Goal: Task Accomplishment & Management: Complete application form

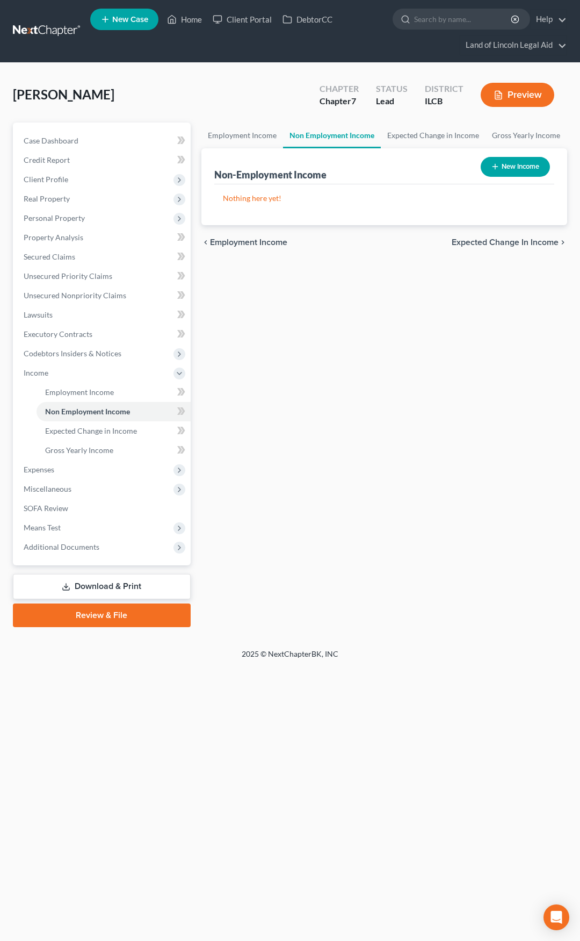
click at [523, 167] on button "New Income" at bounding box center [515, 167] width 69 height 20
select select "0"
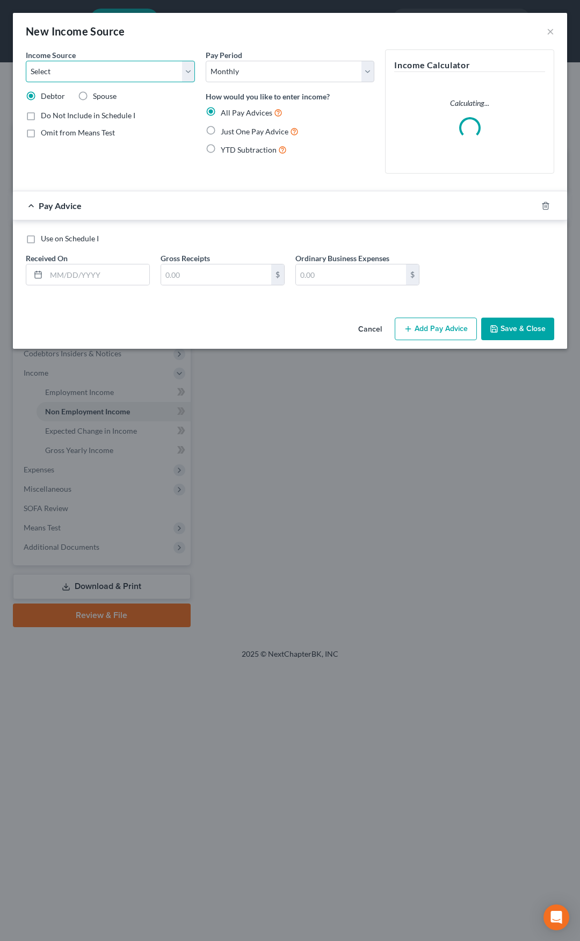
click at [127, 78] on select "Select Unemployment Disability (from employer) Pension Retirement Social Securi…" at bounding box center [110, 71] width 169 height 21
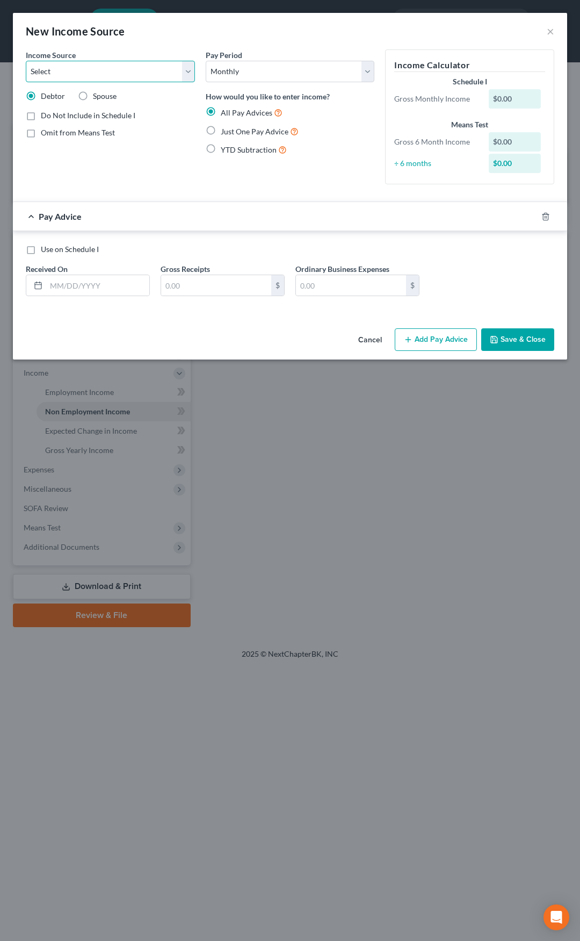
select select "1"
click at [26, 61] on select "Select Unemployment Disability (from employer) Pension Retirement Social Securi…" at bounding box center [110, 71] width 169 height 21
click at [221, 129] on label "Just One Pay Advice" at bounding box center [260, 131] width 78 height 12
click at [225, 129] on input "Just One Pay Advice" at bounding box center [228, 128] width 7 height 7
radio input "true"
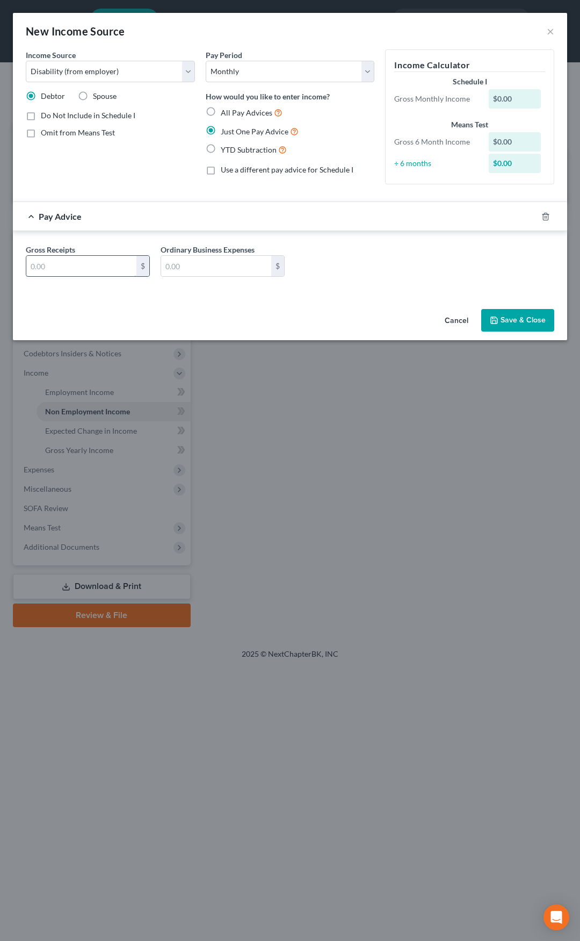
click at [83, 265] on input "text" at bounding box center [81, 266] width 110 height 20
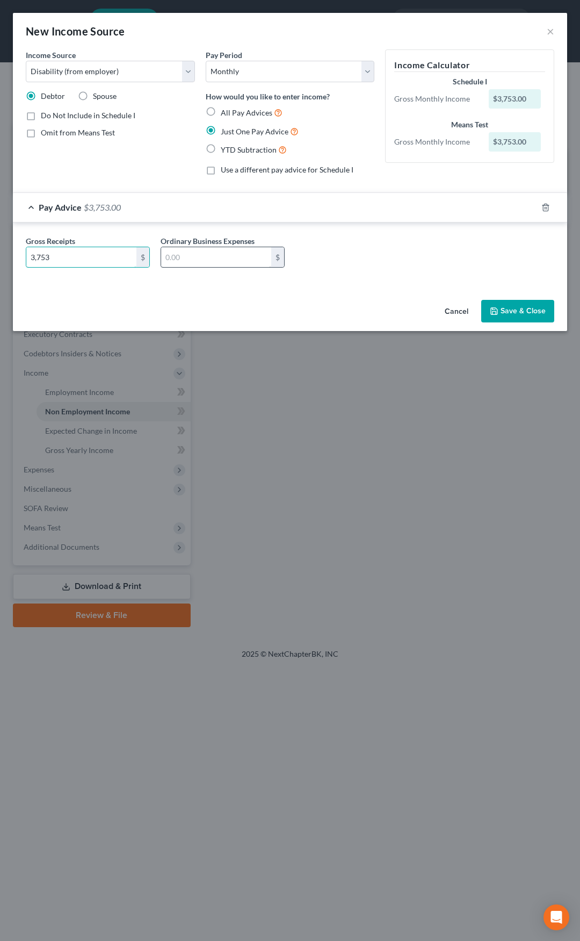
type input "3,753"
click at [211, 260] on input "text" at bounding box center [216, 257] width 110 height 20
type input "549.89"
click at [112, 261] on input "3,753" at bounding box center [81, 257] width 110 height 20
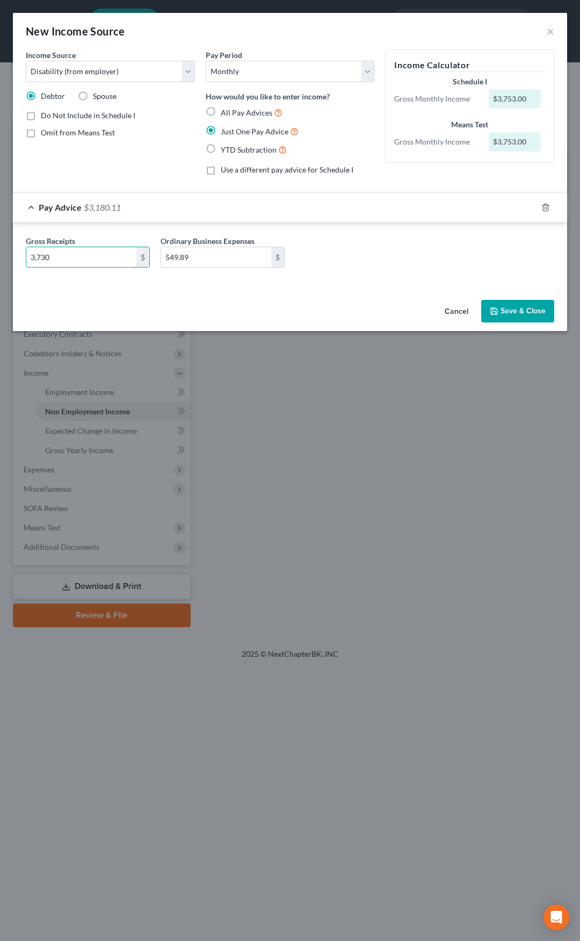
type input "3,730"
click at [117, 286] on div "Income Source * Select Unemployment Disability (from employer) Pension Retireme…" at bounding box center [290, 172] width 555 height 246
click at [507, 306] on button "Save & Close" at bounding box center [517, 311] width 73 height 23
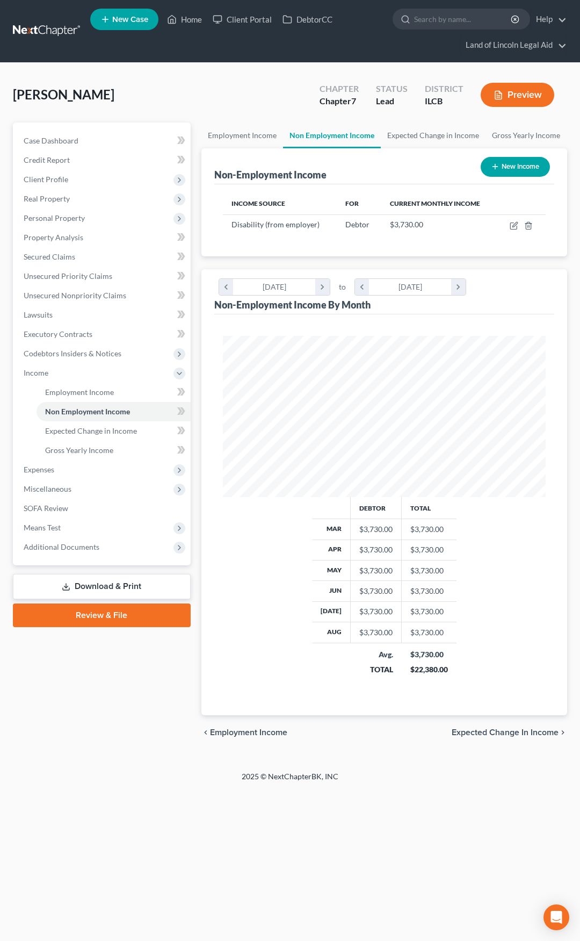
scroll to position [161, 345]
click at [182, 412] on icon at bounding box center [181, 411] width 8 height 13
click at [514, 226] on icon "button" at bounding box center [514, 225] width 9 height 9
select select "1"
select select "0"
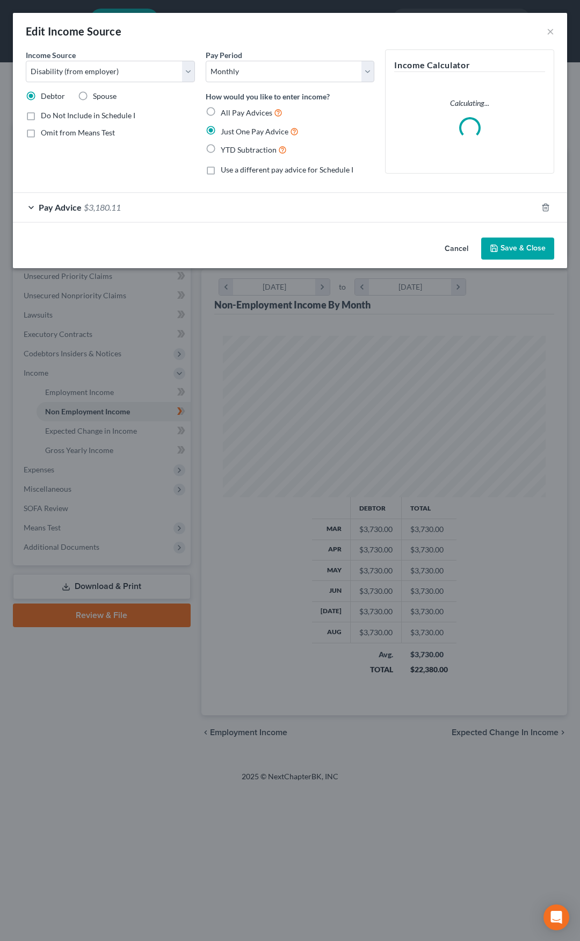
click at [220, 213] on div "Pay Advice $3,180.11" at bounding box center [275, 207] width 524 height 28
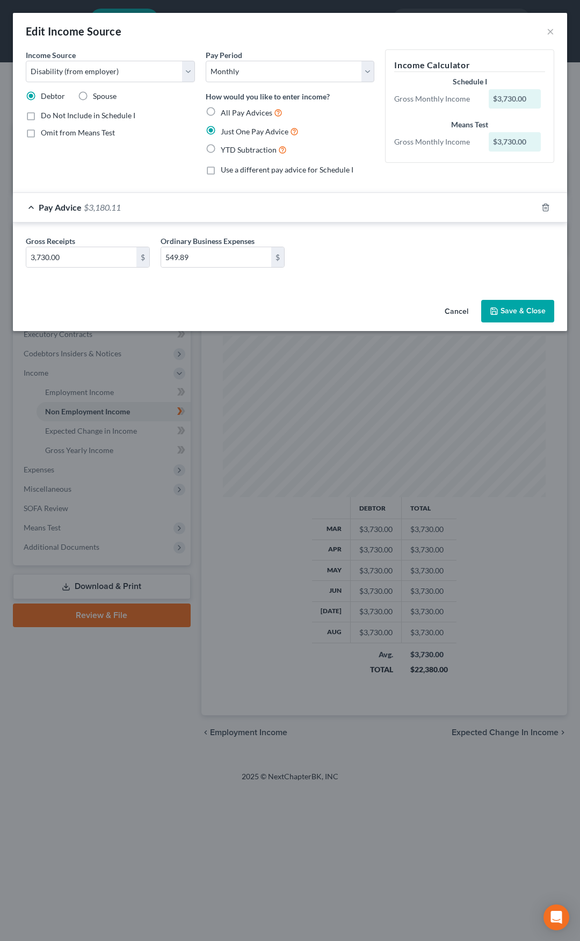
drag, startPoint x: 513, startPoint y: 312, endPoint x: 474, endPoint y: 335, distance: 44.6
click at [513, 312] on button "Save & Close" at bounding box center [517, 311] width 73 height 23
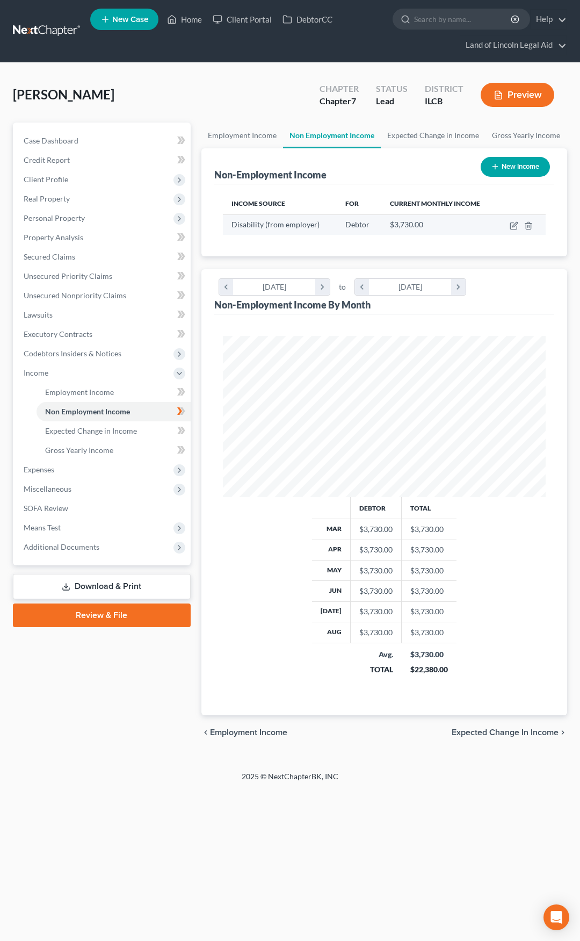
click at [509, 226] on td at bounding box center [522, 224] width 48 height 20
click at [514, 226] on icon "button" at bounding box center [514, 225] width 9 height 9
select select "1"
select select "0"
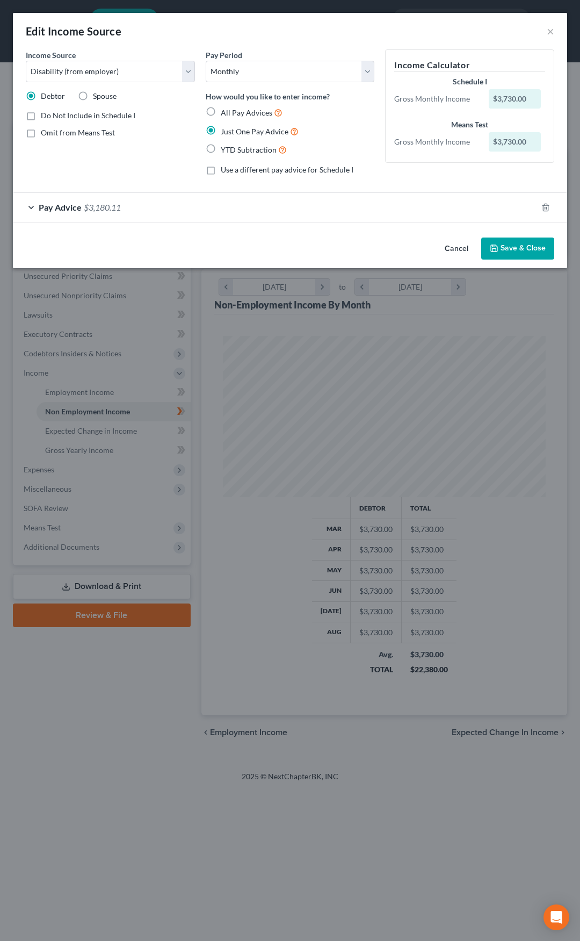
click at [459, 249] on button "Cancel" at bounding box center [456, 249] width 41 height 21
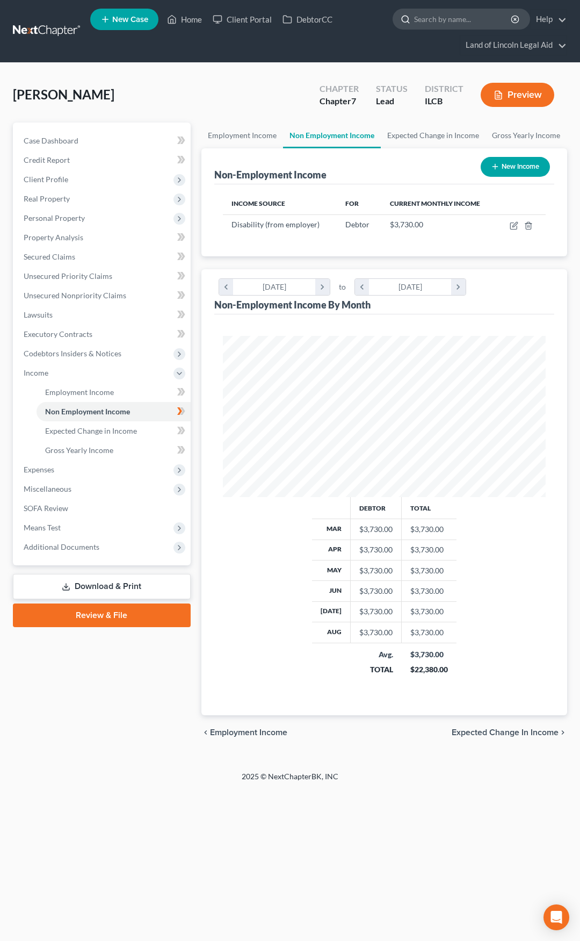
click at [436, 24] on input "search" at bounding box center [463, 19] width 98 height 20
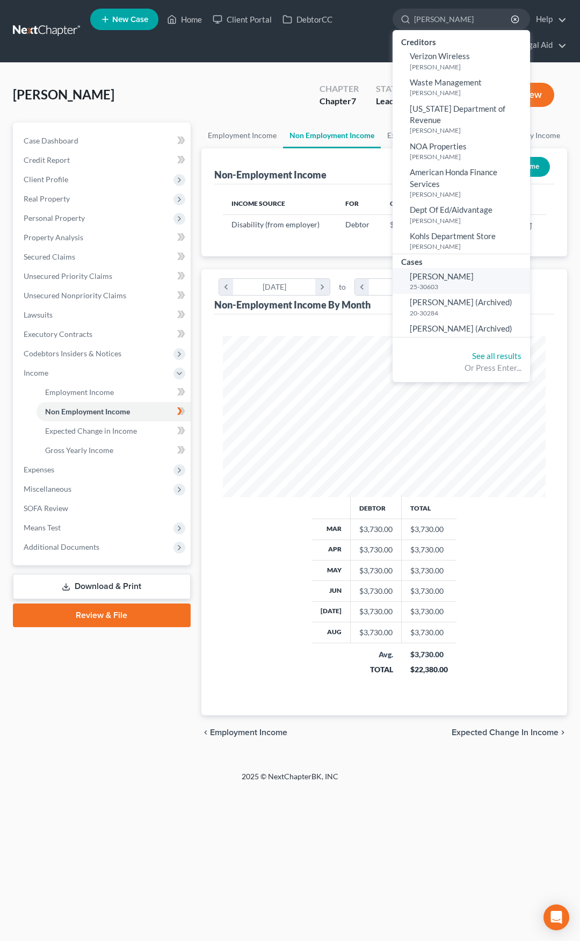
type input "[PERSON_NAME]"
click at [437, 271] on span "[PERSON_NAME]" at bounding box center [442, 276] width 64 height 10
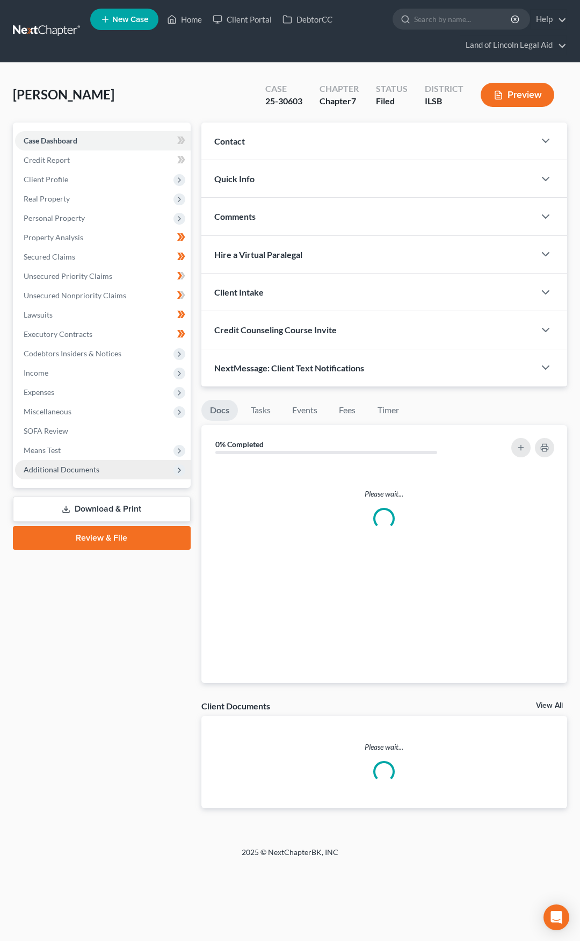
click at [136, 466] on span "Additional Documents" at bounding box center [103, 469] width 176 height 19
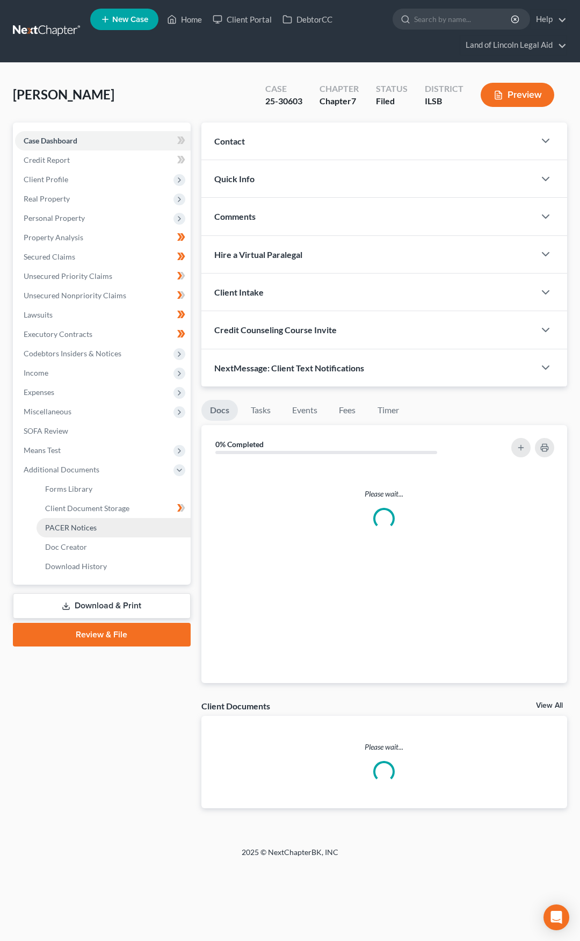
click at [117, 528] on link "PACER Notices" at bounding box center [114, 527] width 154 height 19
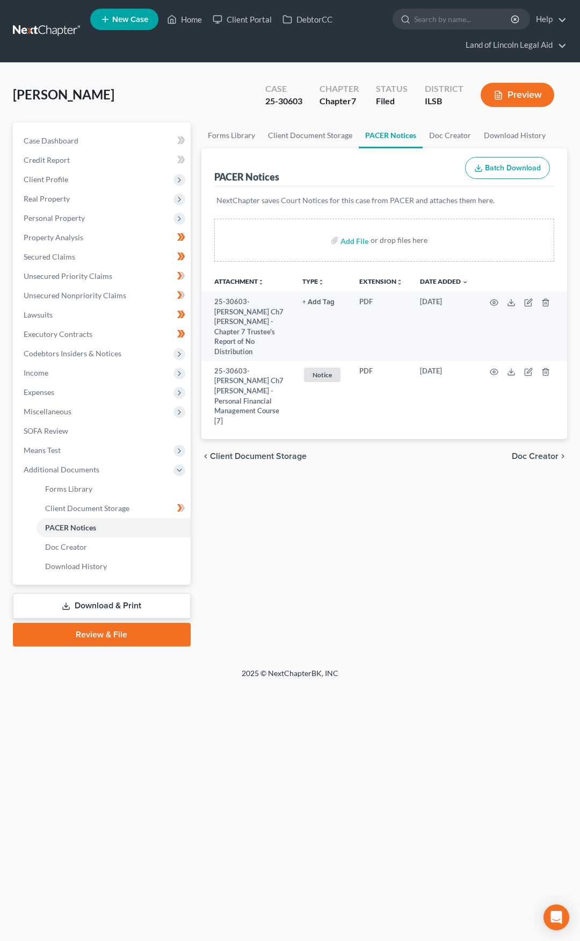
click at [40, 37] on link at bounding box center [47, 30] width 69 height 19
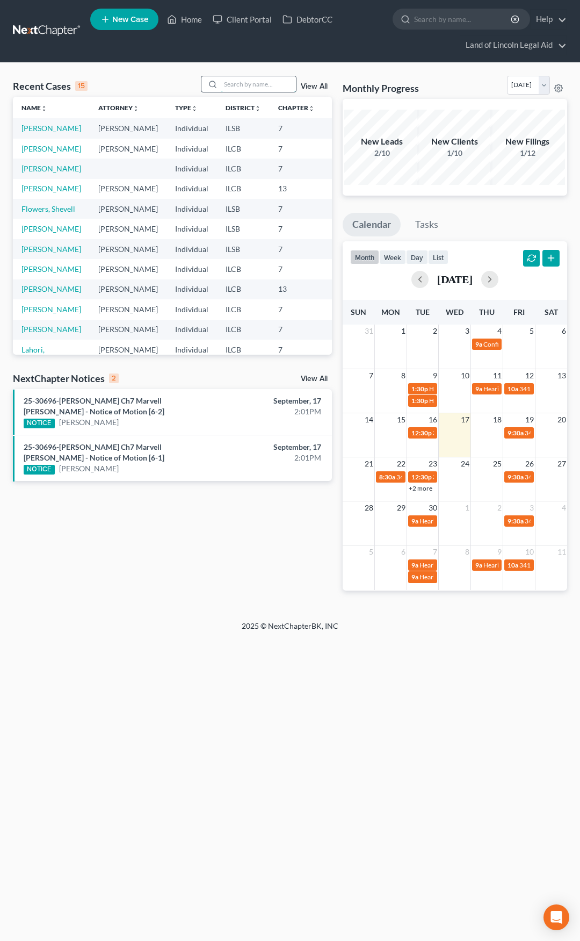
click at [234, 81] on input "search" at bounding box center [258, 84] width 75 height 16
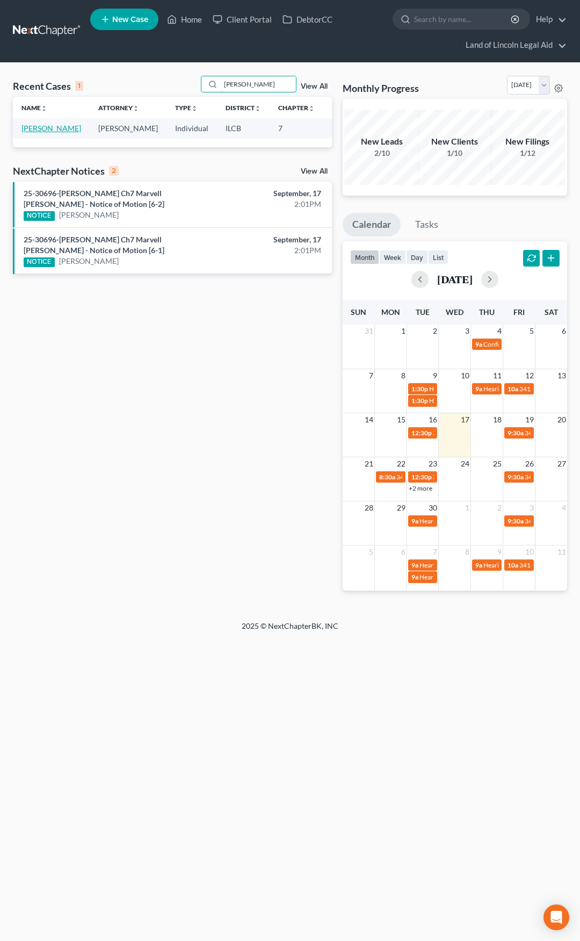
type input "woodrum"
click at [46, 127] on link "Woodrum, Irene" at bounding box center [51, 128] width 60 height 9
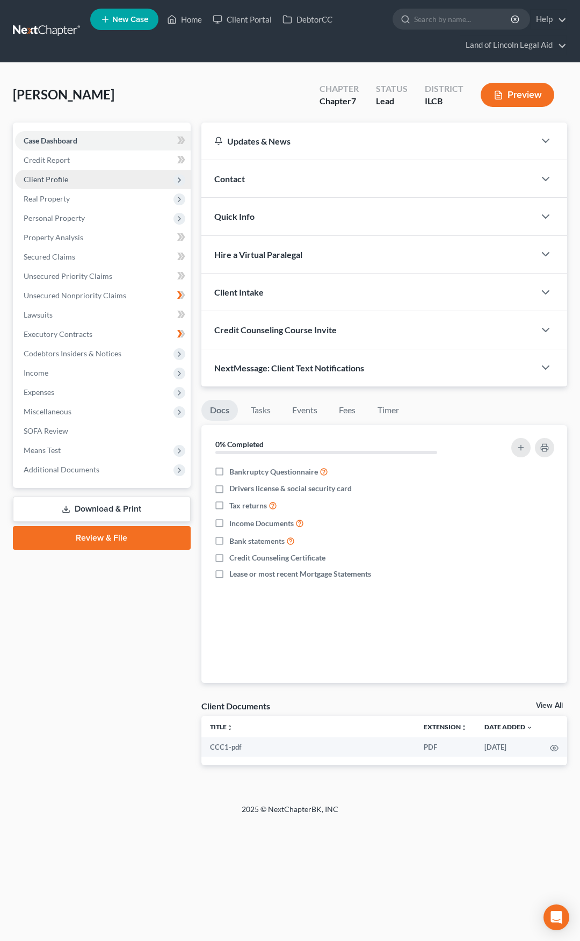
click at [93, 181] on span "Client Profile" at bounding box center [103, 179] width 176 height 19
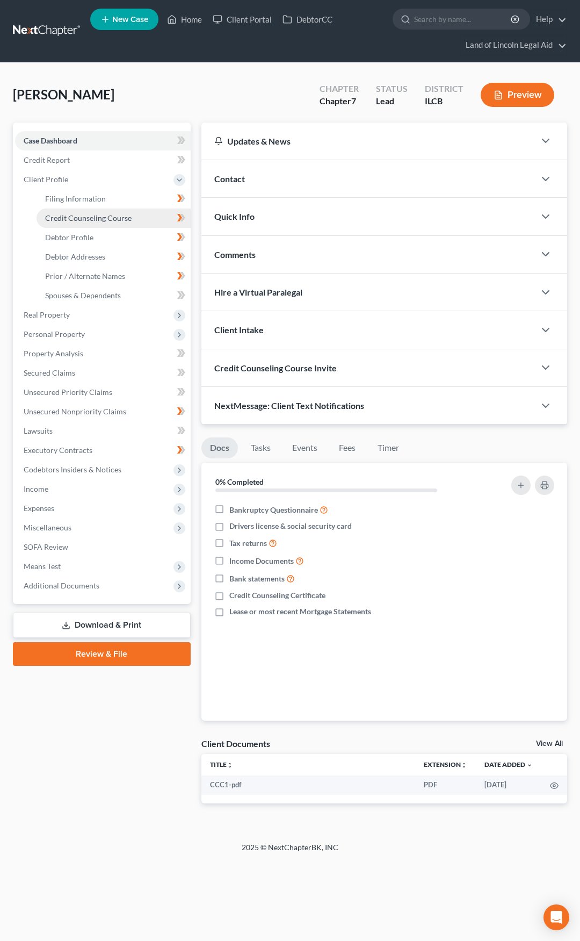
click at [103, 217] on span "Credit Counseling Course" at bounding box center [88, 217] width 87 height 9
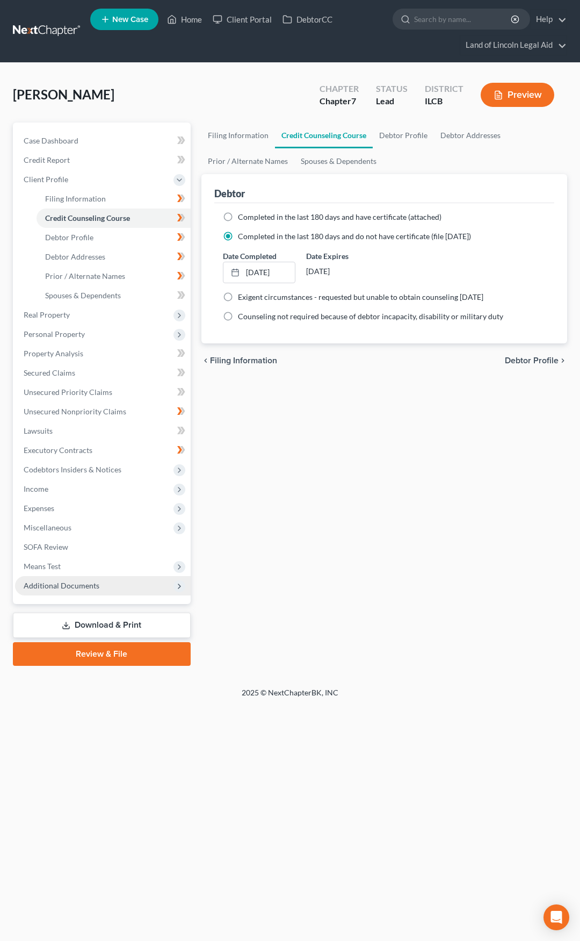
click at [124, 584] on span "Additional Documents" at bounding box center [103, 585] width 176 height 19
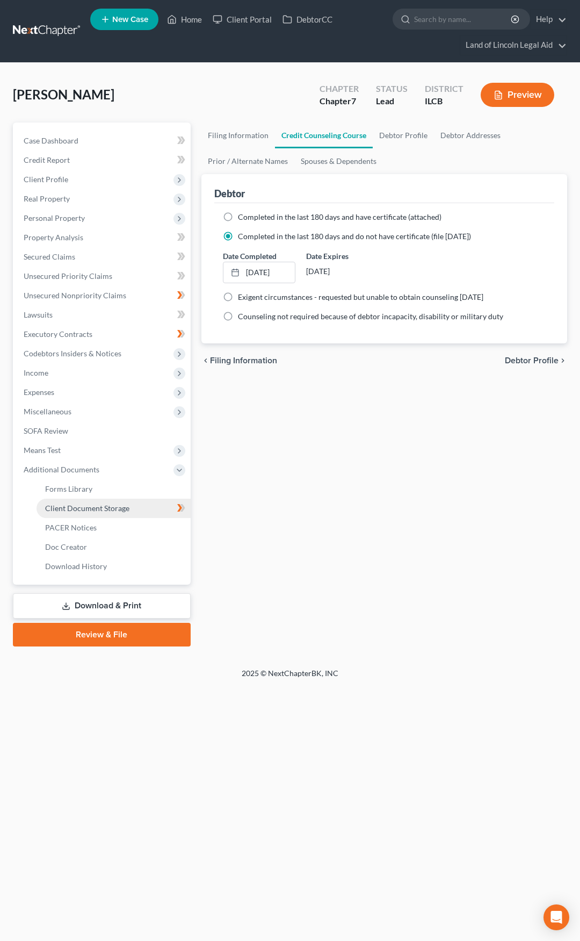
click at [118, 512] on span "Client Document Storage" at bounding box center [87, 507] width 84 height 9
select select "0"
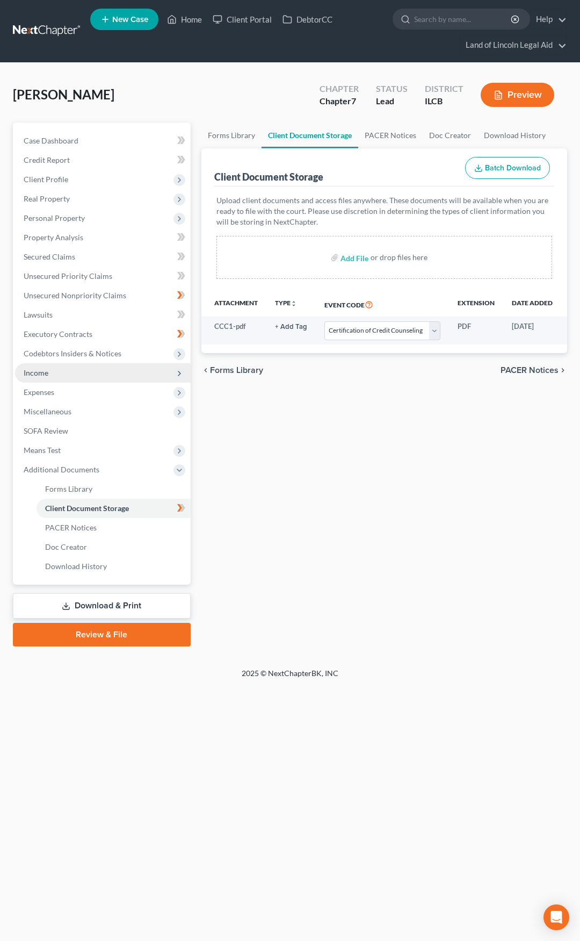
click at [112, 372] on span "Income" at bounding box center [103, 372] width 176 height 19
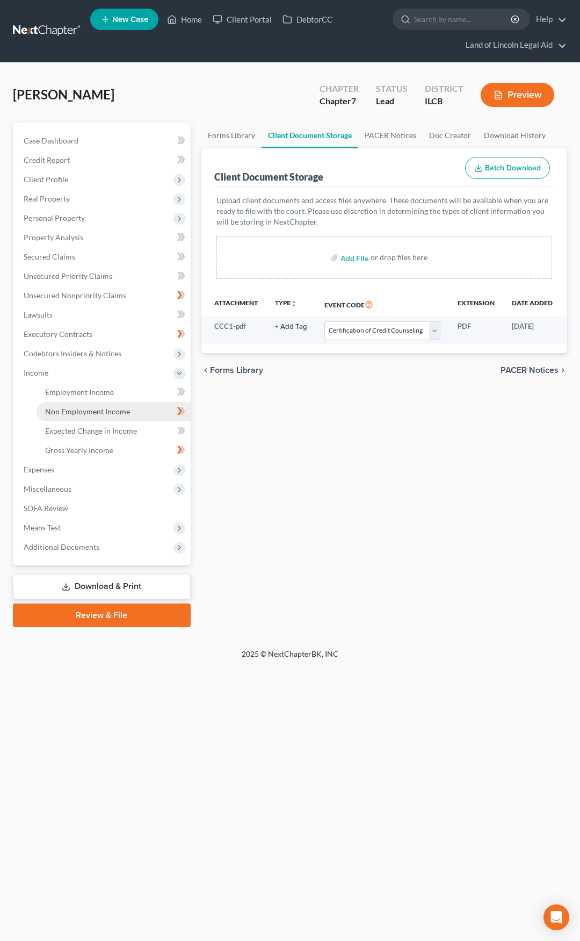
click at [112, 410] on span "Non Employment Income" at bounding box center [87, 411] width 85 height 9
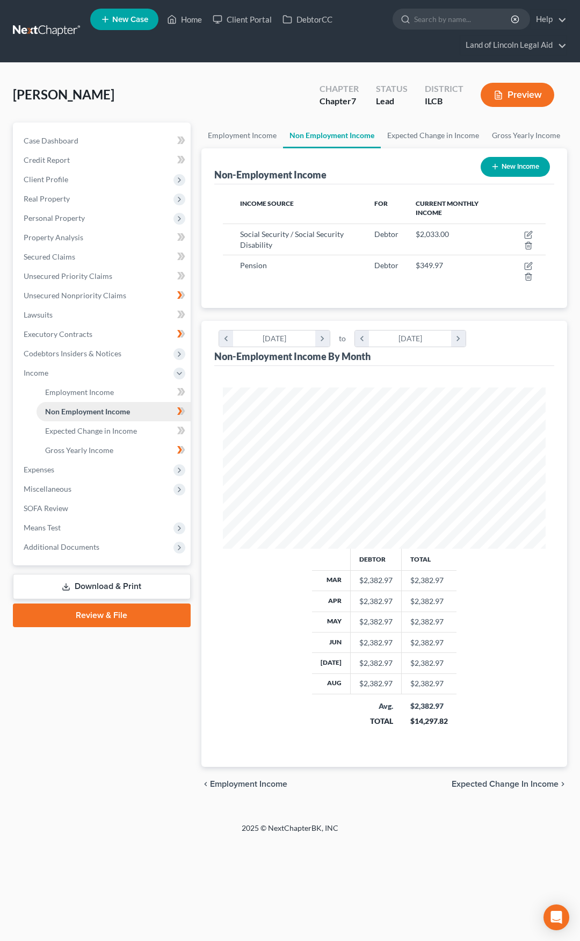
scroll to position [161, 345]
click at [114, 433] on span "Expected Change in Income" at bounding box center [91, 430] width 92 height 9
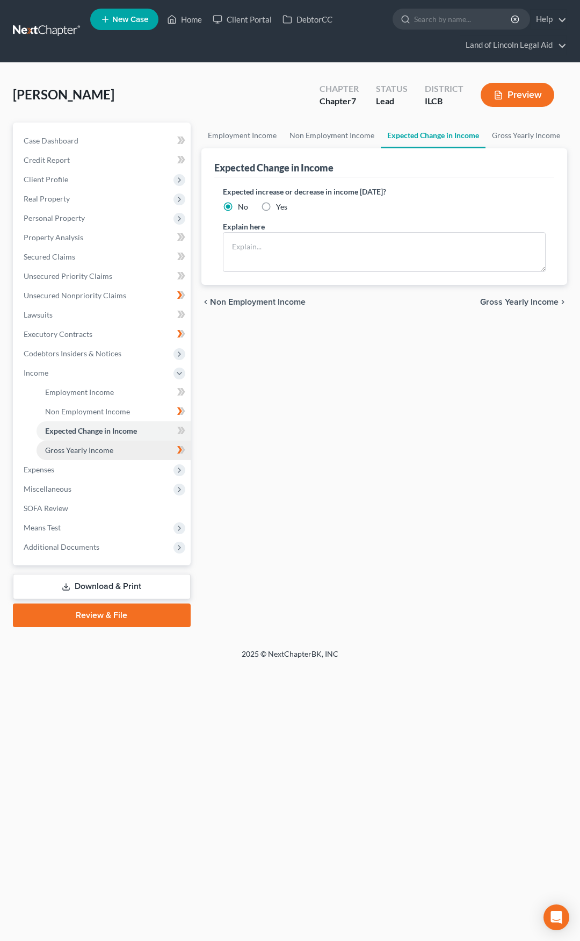
click at [114, 445] on link "Gross Yearly Income" at bounding box center [114, 450] width 154 height 19
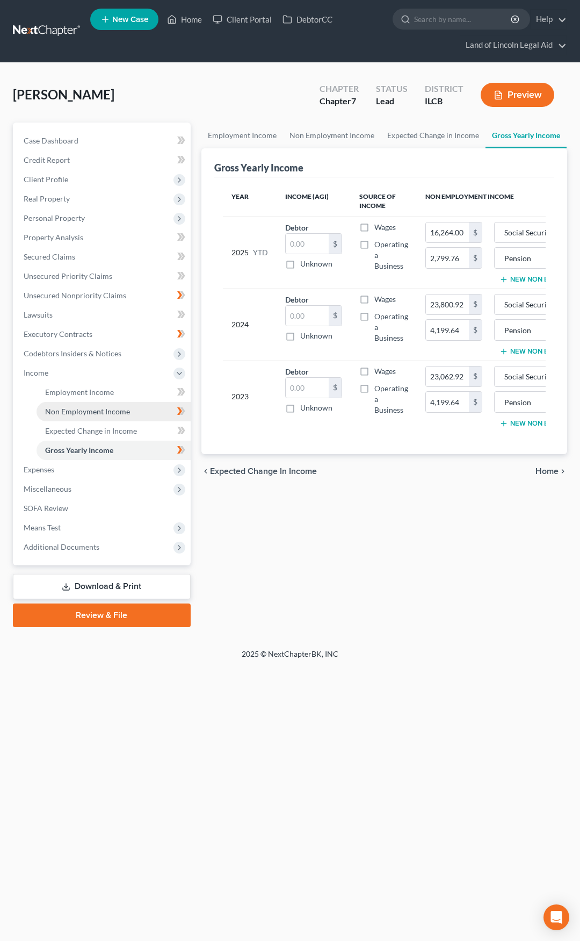
click at [110, 413] on span "Non Employment Income" at bounding box center [87, 411] width 85 height 9
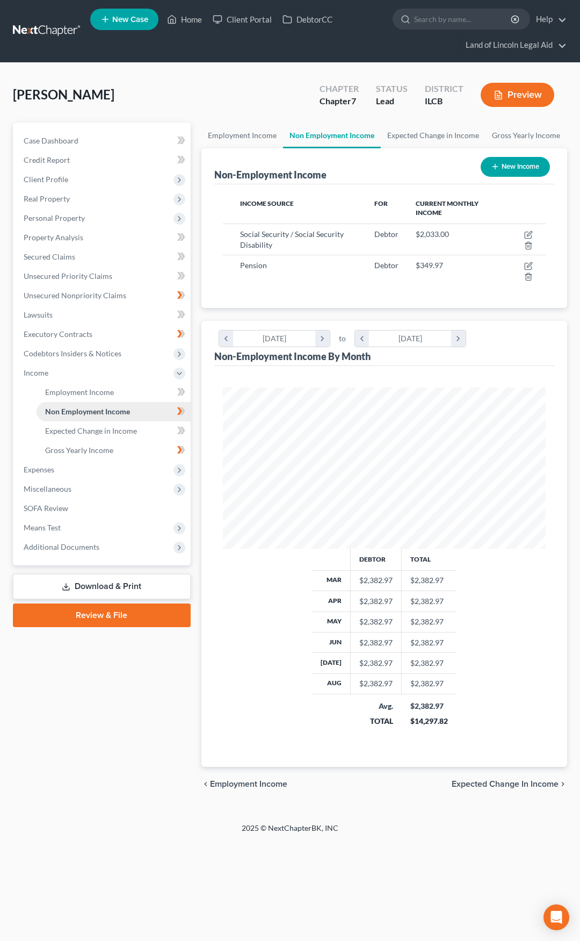
scroll to position [161, 345]
click at [111, 449] on span "Gross Yearly Income" at bounding box center [79, 449] width 68 height 9
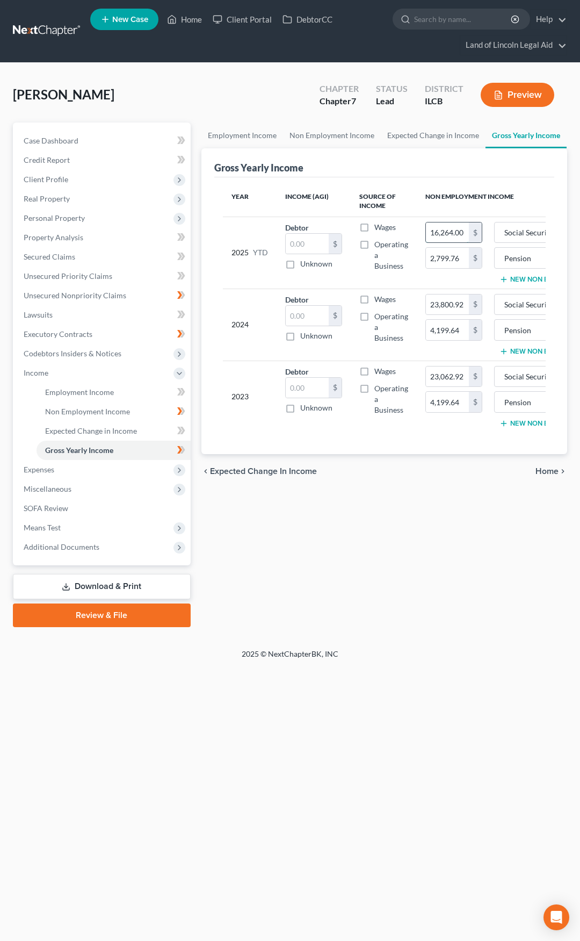
click at [442, 232] on input "16,264.00" at bounding box center [447, 232] width 43 height 20
type input "18,297"
click at [281, 476] on span "Expected Change in Income" at bounding box center [263, 471] width 107 height 9
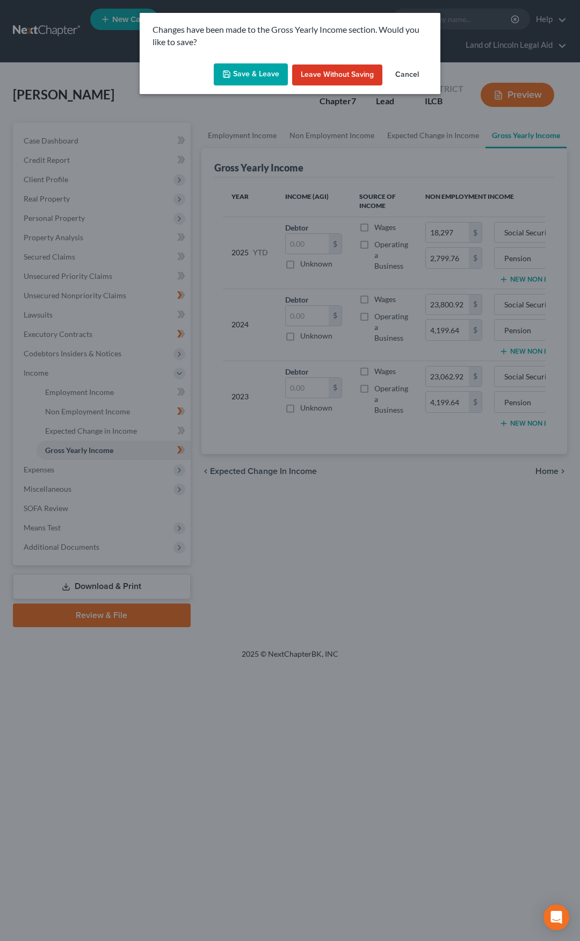
click at [274, 76] on button "Save & Leave" at bounding box center [251, 74] width 74 height 23
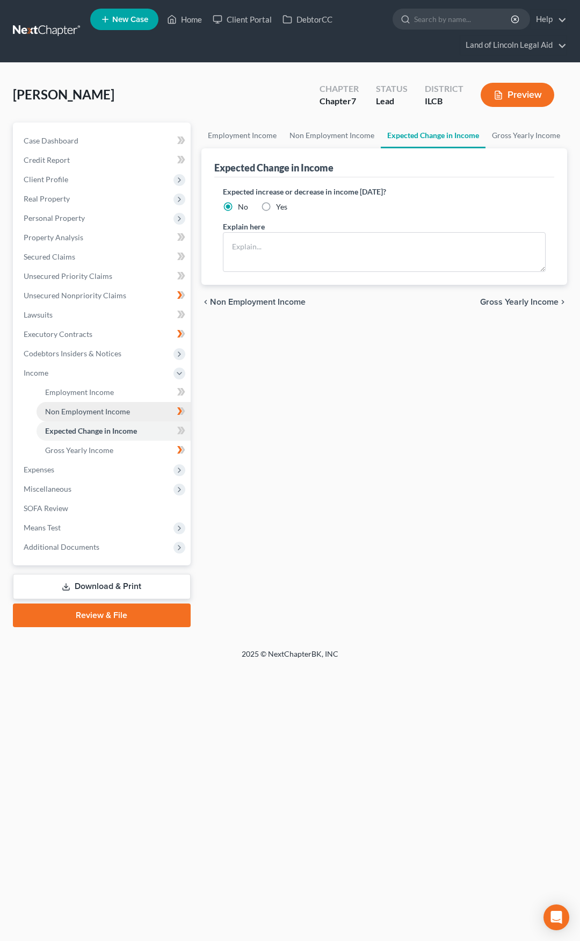
click at [126, 411] on span "Non Employment Income" at bounding box center [87, 411] width 85 height 9
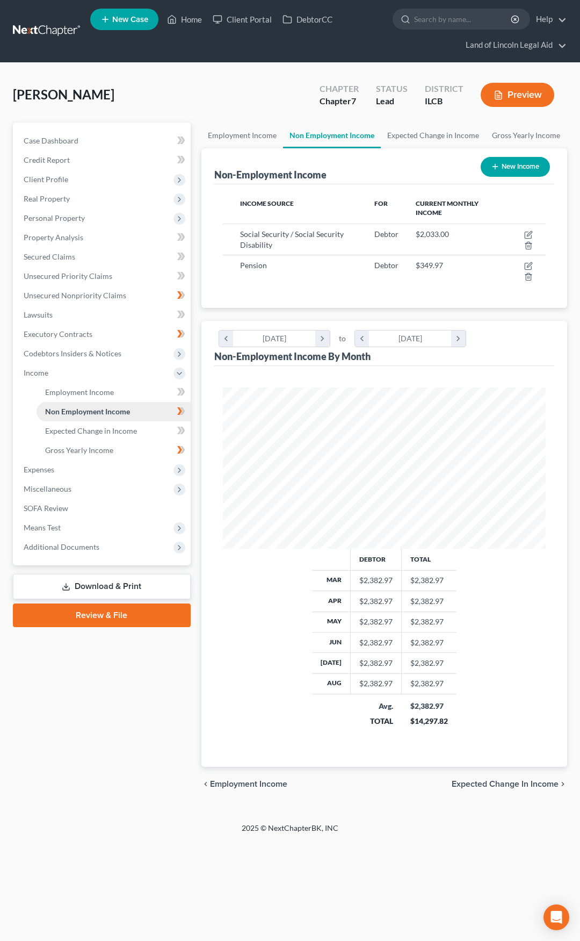
scroll to position [161, 345]
click at [113, 452] on link "Gross Yearly Income" at bounding box center [114, 450] width 154 height 19
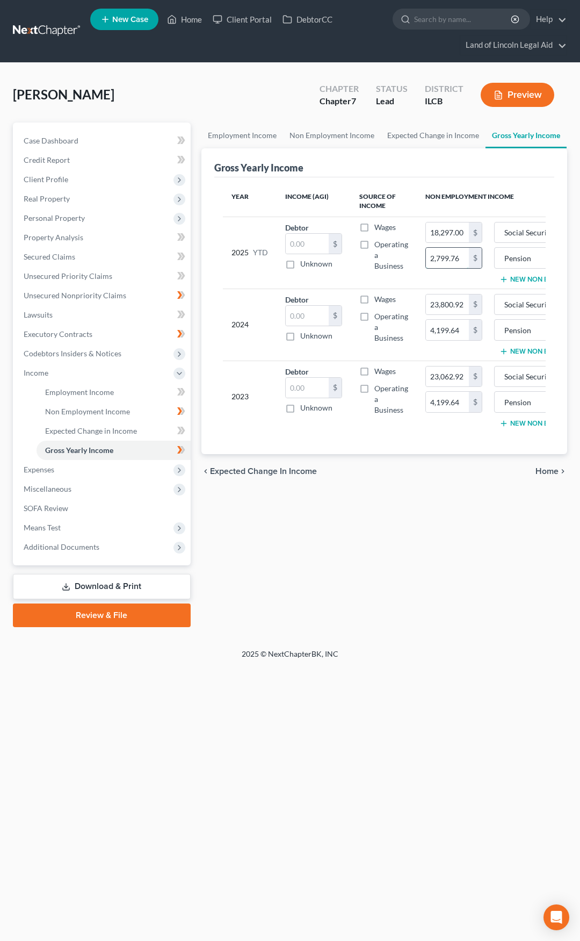
click at [442, 262] on input "2,799.76" at bounding box center [447, 258] width 43 height 20
type input "3,149.73"
click at [553, 476] on span "Home" at bounding box center [547, 471] width 23 height 9
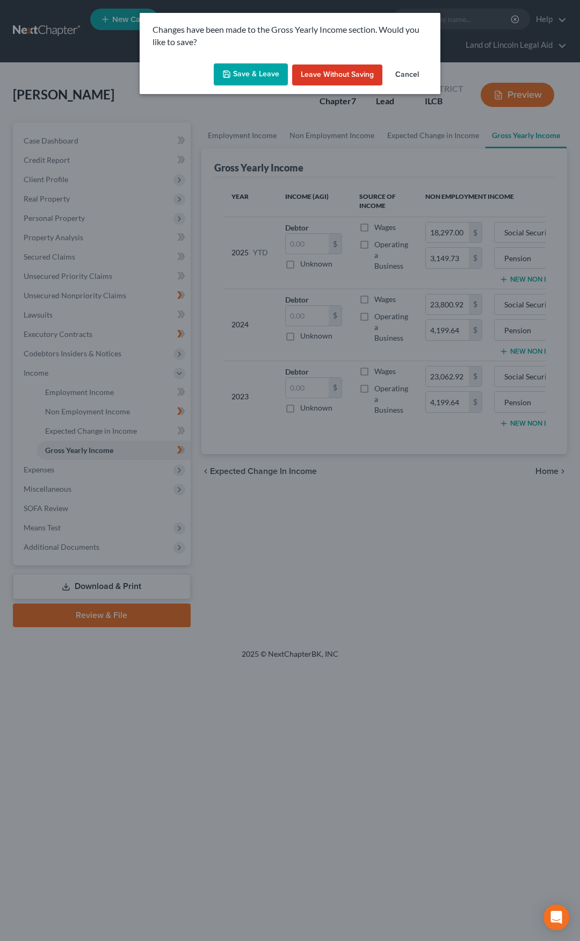
click at [265, 77] on button "Save & Leave" at bounding box center [251, 74] width 74 height 23
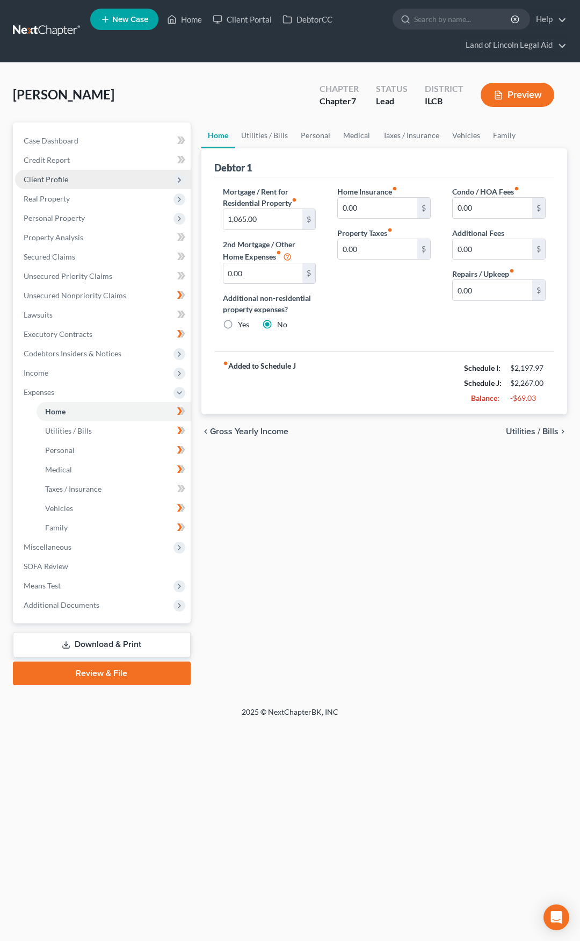
click at [81, 182] on span "Client Profile" at bounding box center [103, 179] width 176 height 19
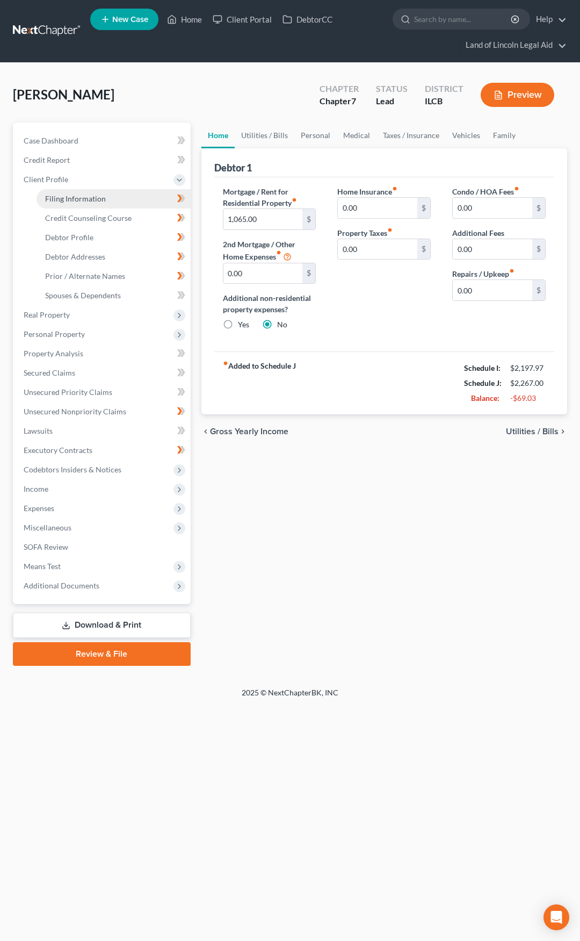
click at [100, 194] on span "Filing Information" at bounding box center [75, 198] width 61 height 9
select select "1"
select select "0"
select select "2"
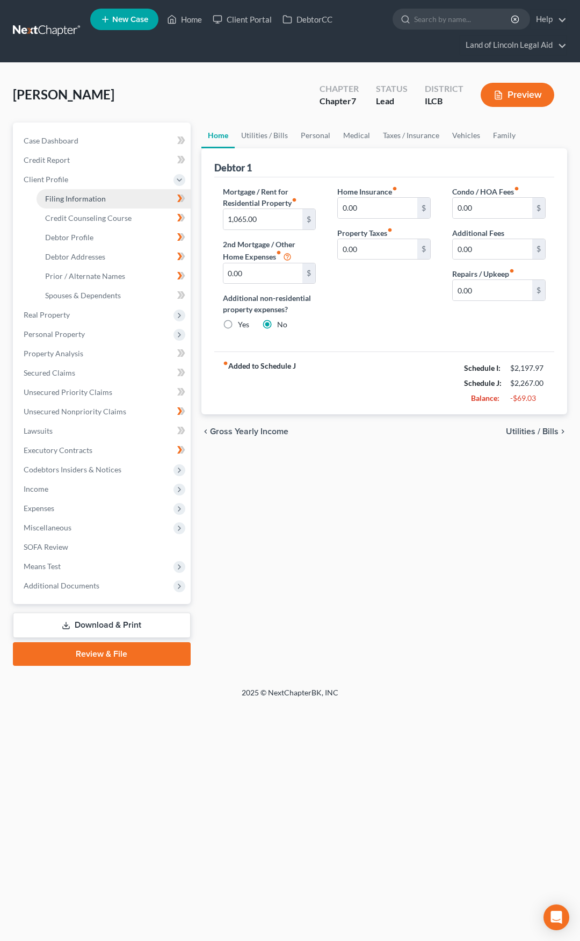
select select "14"
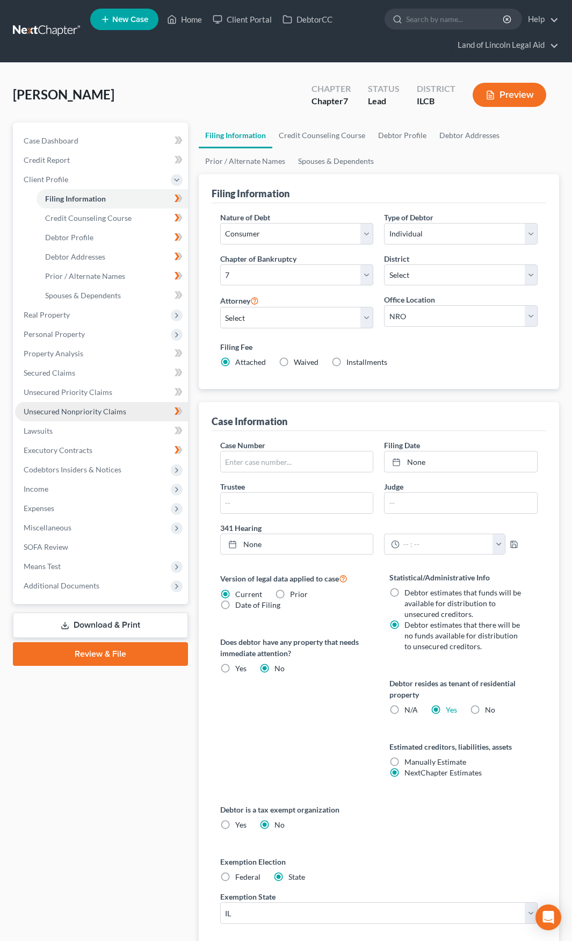
click at [123, 407] on span "Unsecured Nonpriority Claims" at bounding box center [75, 411] width 103 height 9
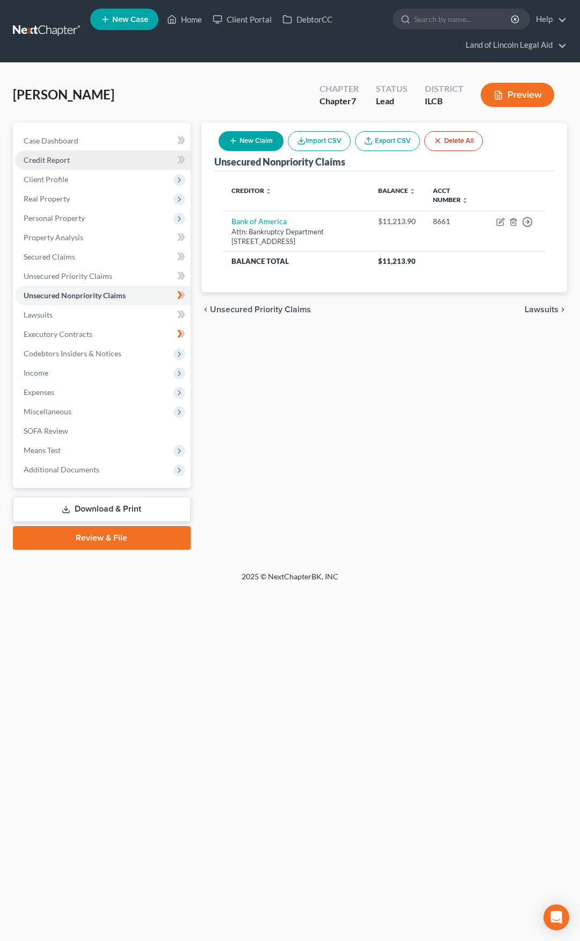
click at [108, 165] on link "Credit Report" at bounding box center [103, 159] width 176 height 19
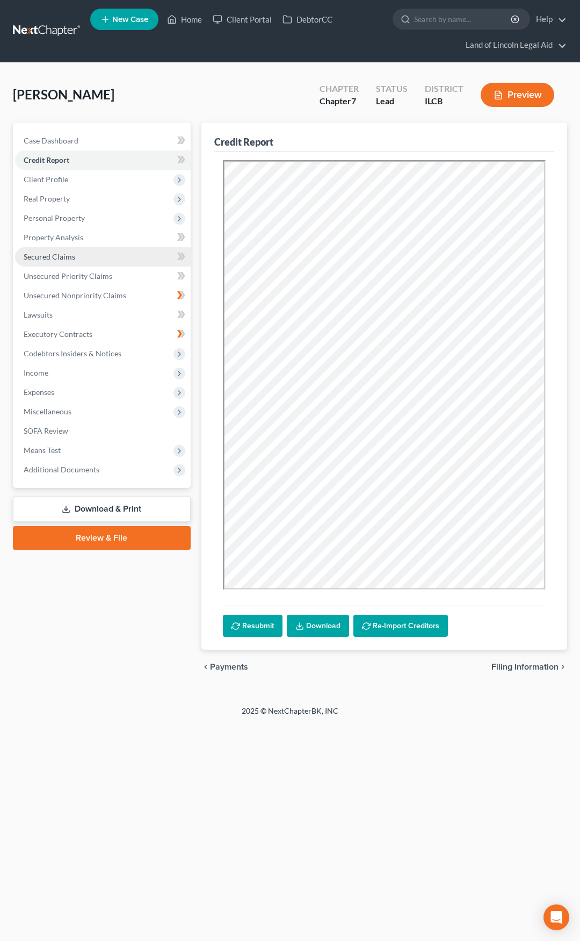
click at [115, 259] on link "Secured Claims" at bounding box center [103, 256] width 176 height 19
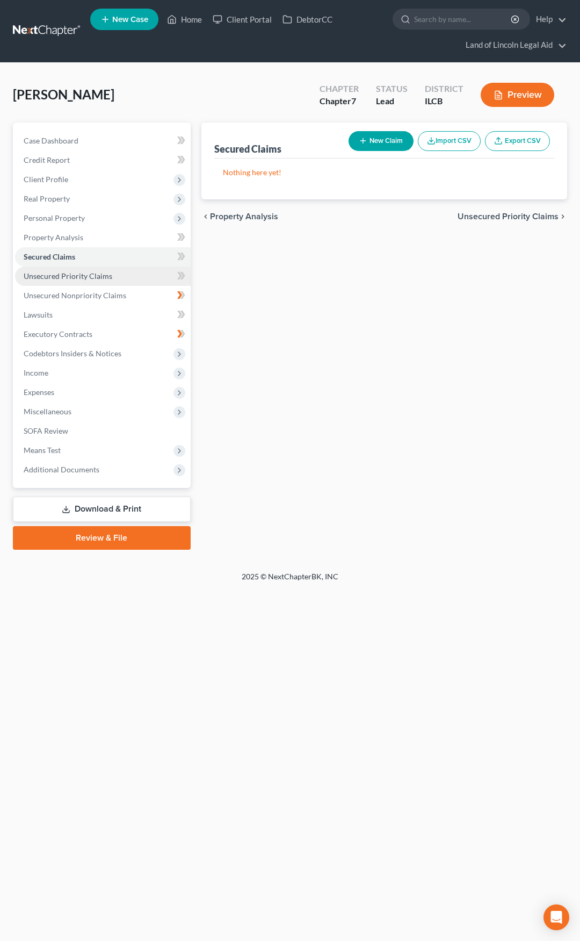
click at [116, 279] on link "Unsecured Priority Claims" at bounding box center [103, 276] width 176 height 19
click at [117, 293] on span "Unsecured Nonpriority Claims" at bounding box center [75, 295] width 103 height 9
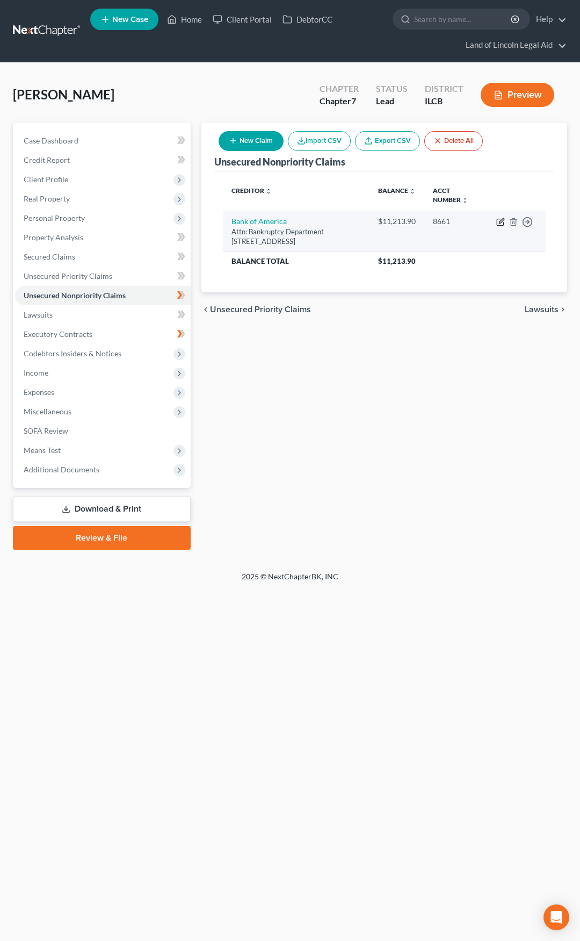
drag, startPoint x: 495, startPoint y: 218, endPoint x: 500, endPoint y: 221, distance: 5.5
click at [500, 221] on td "Move to D Move to E Move to G Move to Notice Only" at bounding box center [517, 231] width 58 height 41
click at [500, 221] on icon "button" at bounding box center [501, 222] width 9 height 9
select select "35"
select select "2"
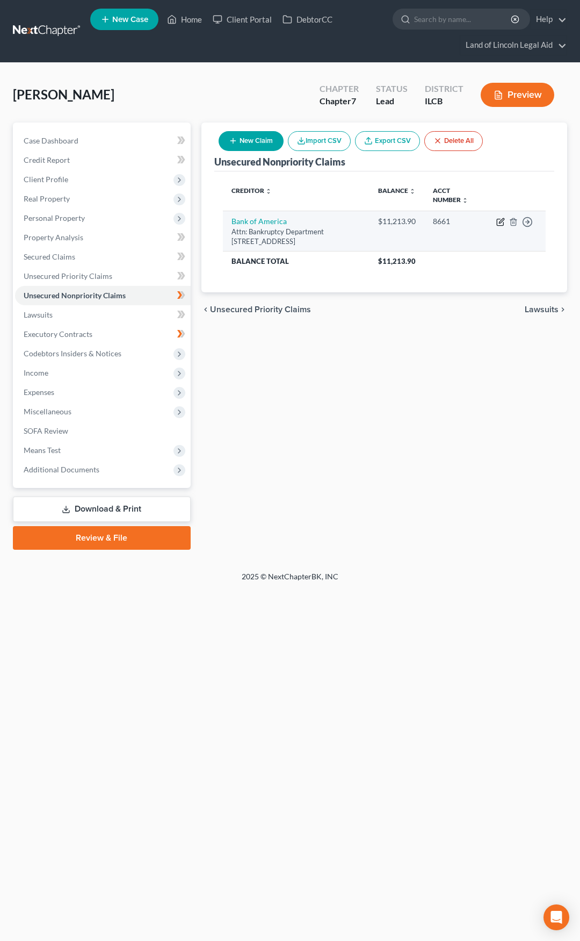
select select "0"
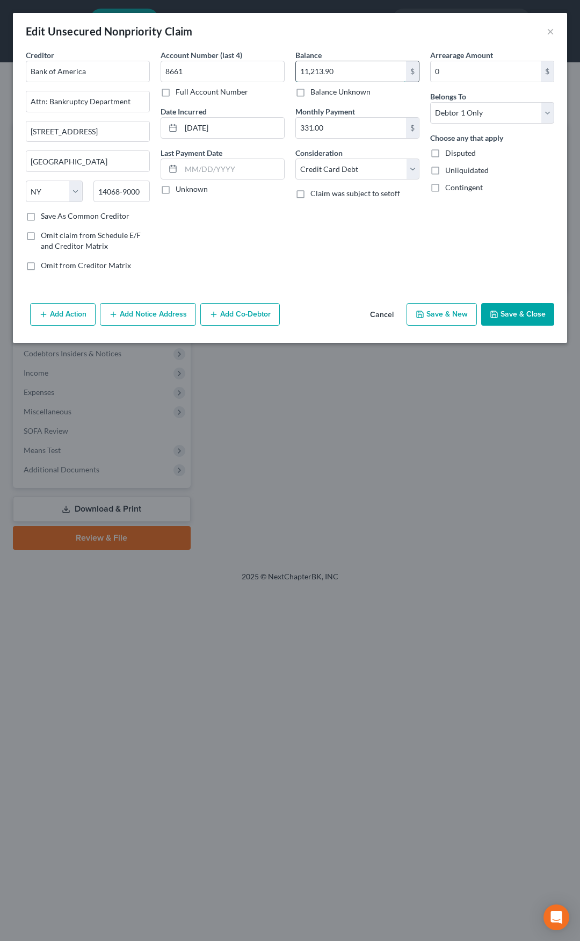
click at [341, 75] on input "11,213.90" at bounding box center [351, 71] width 110 height 20
type input "11,457.06"
click at [515, 311] on button "Save & Close" at bounding box center [517, 314] width 73 height 23
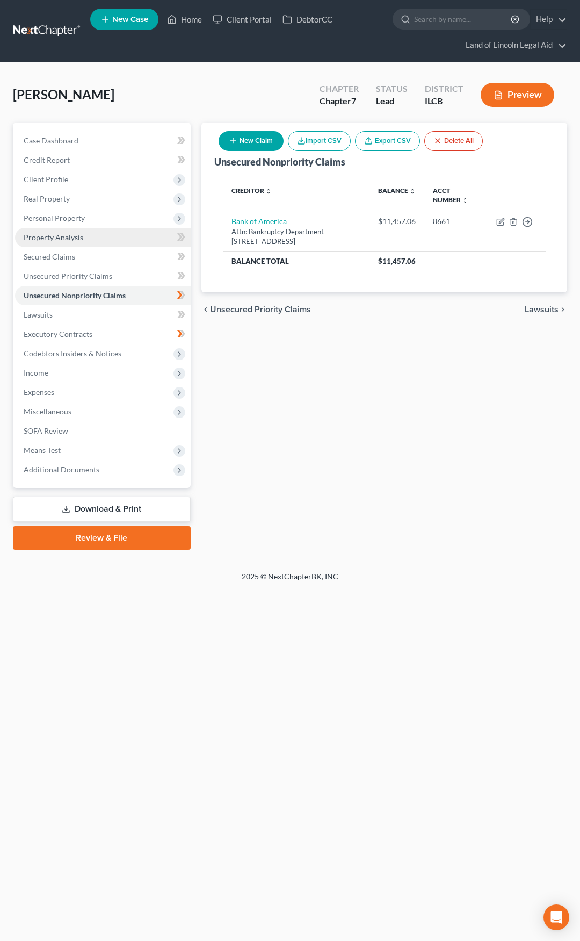
click at [105, 241] on link "Property Analysis" at bounding box center [103, 237] width 176 height 19
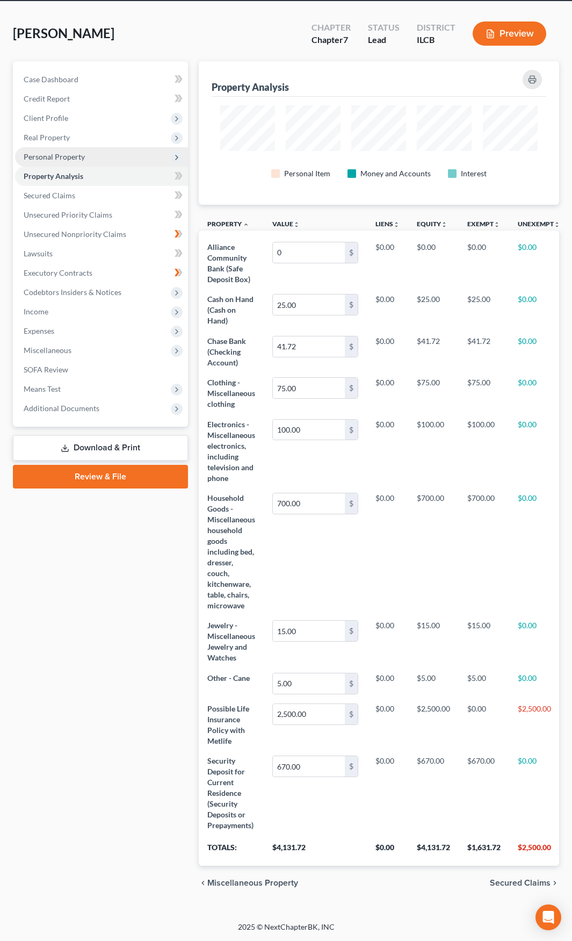
click at [117, 149] on span "Personal Property" at bounding box center [101, 156] width 173 height 19
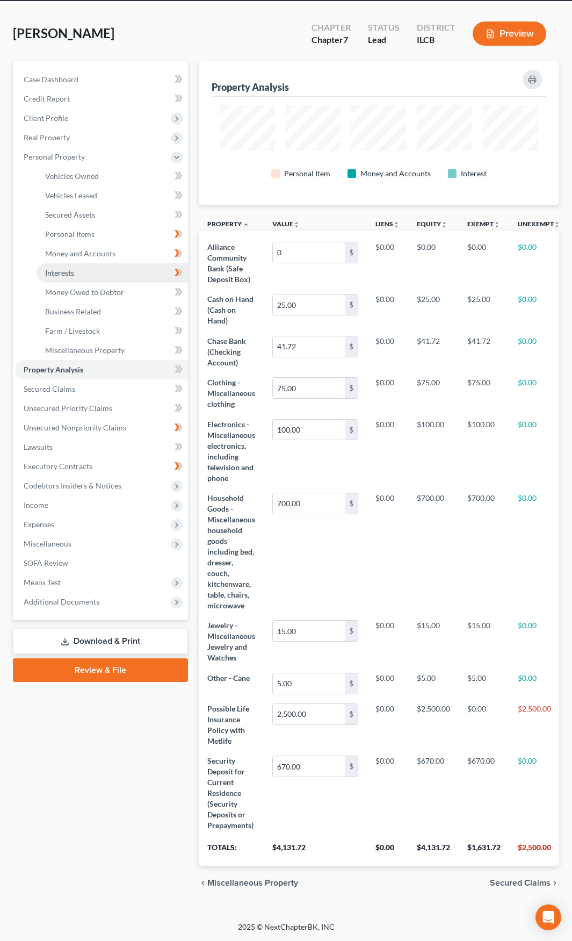
click at [125, 263] on link "Interests" at bounding box center [113, 272] width 152 height 19
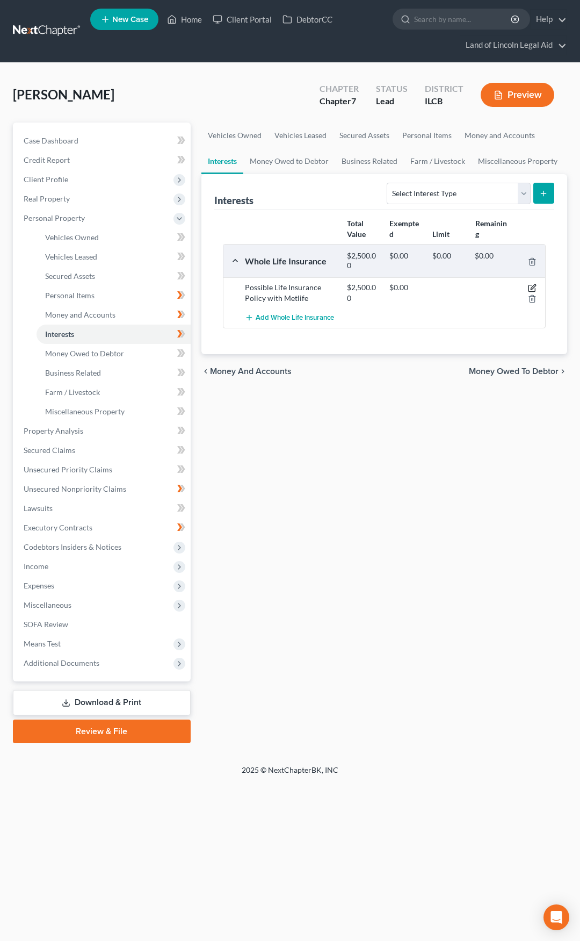
click at [531, 288] on icon "button" at bounding box center [533, 287] width 5 height 5
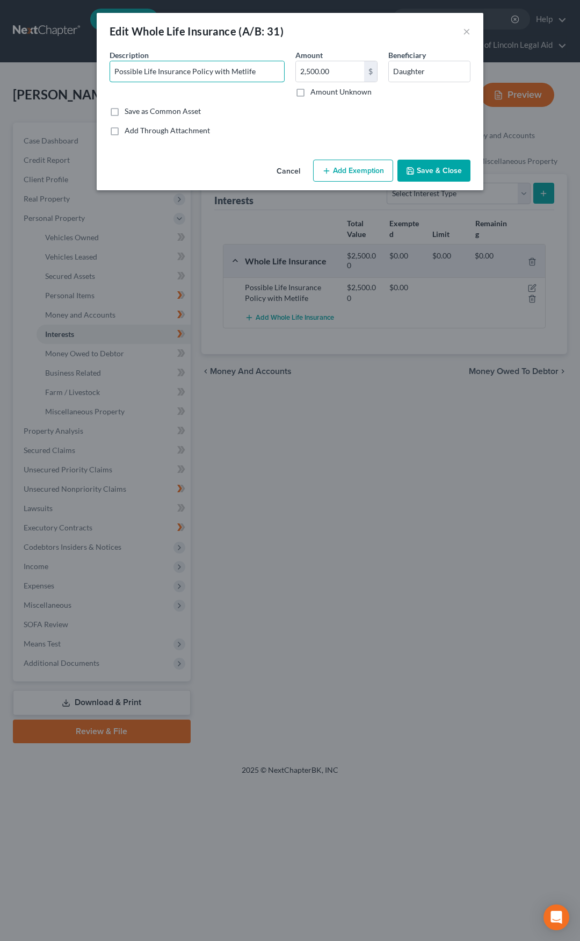
drag, startPoint x: 261, startPoint y: 71, endPoint x: 106, endPoint y: 74, distance: 154.3
click at [106, 74] on div "Description * Possible Life Insurance Policy with Metlife" at bounding box center [197, 73] width 186 height 48
type input "Metlife Term Life Insurance (No CSV)"
click at [430, 170] on button "Save & Close" at bounding box center [434, 171] width 73 height 23
